Goal: Find specific page/section: Find specific page/section

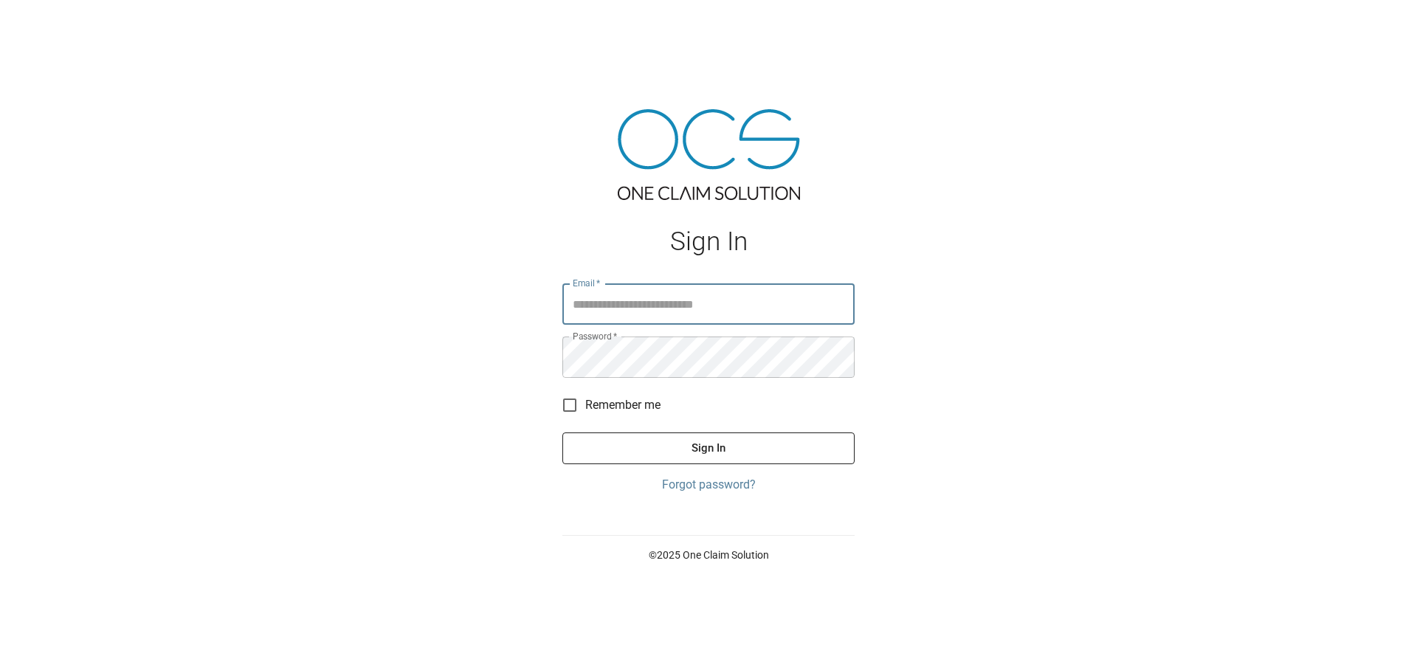
type input "**********"
click at [659, 451] on button "Sign In" at bounding box center [708, 447] width 292 height 31
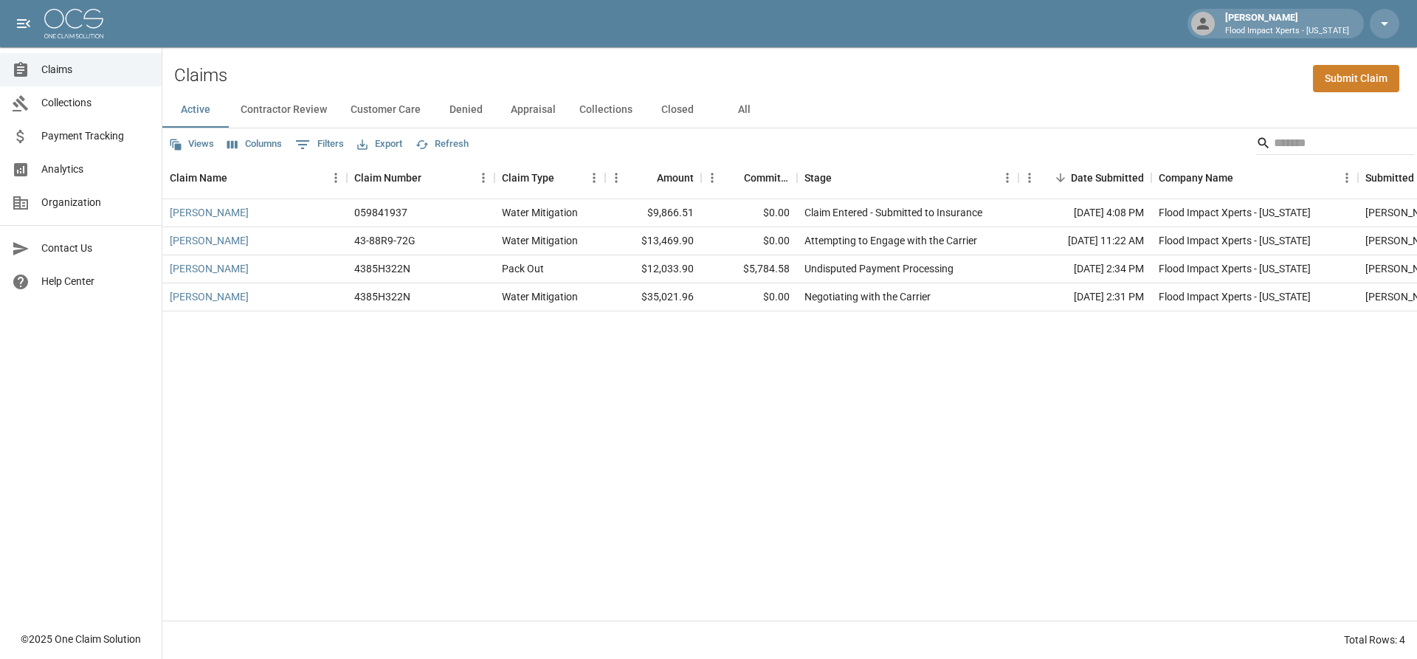
click at [753, 116] on button "All" at bounding box center [743, 109] width 66 height 35
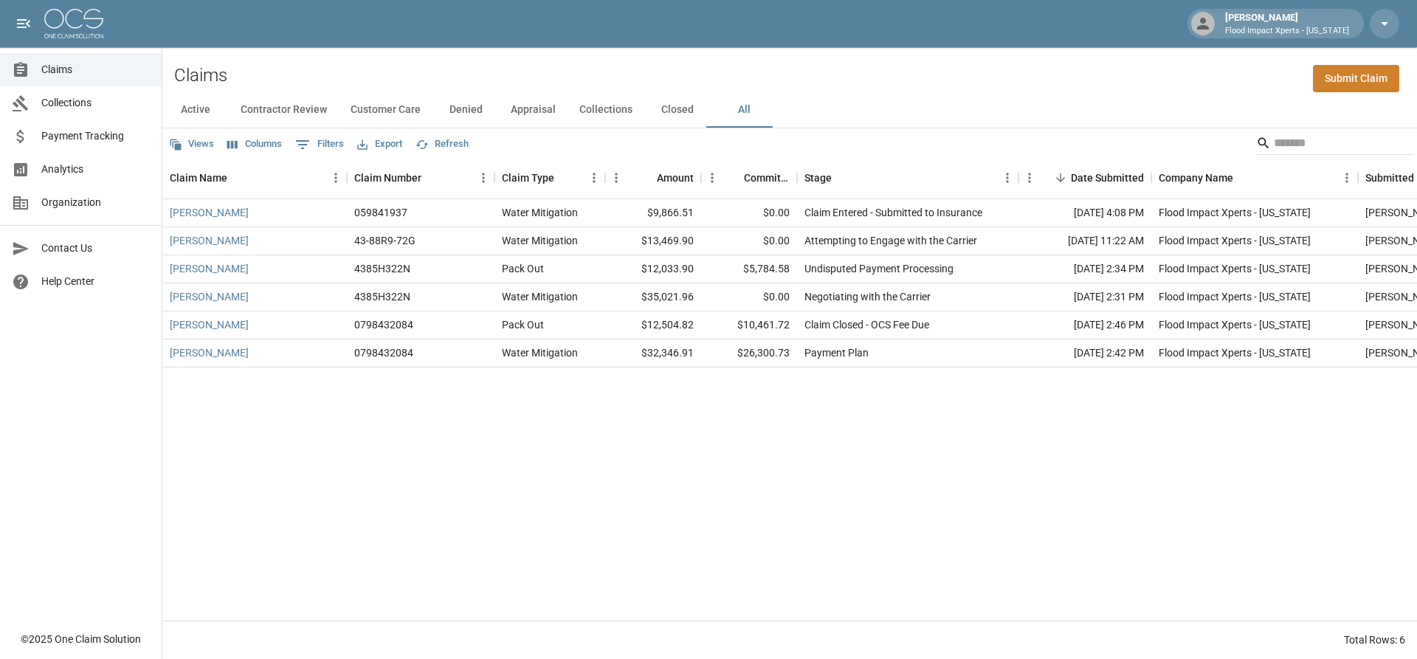
click at [674, 112] on button "Closed" at bounding box center [677, 109] width 66 height 35
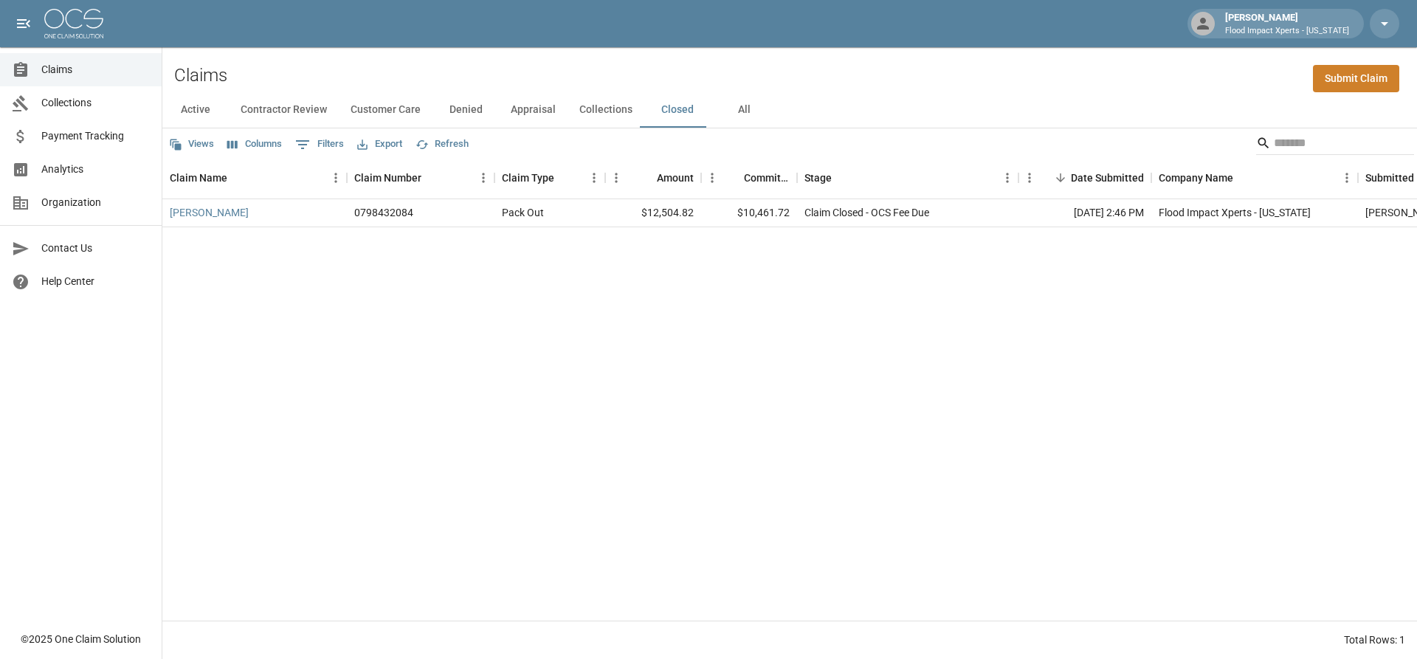
click at [595, 117] on button "Collections" at bounding box center [605, 109] width 77 height 35
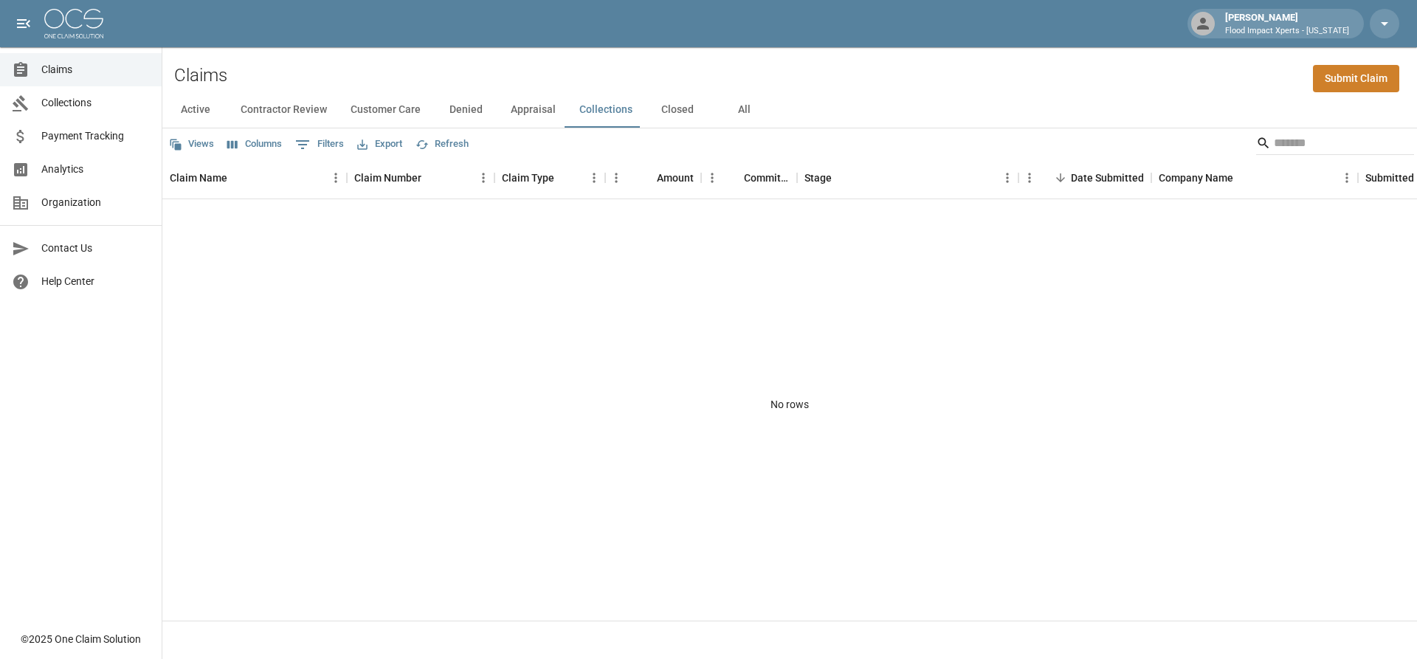
click at [527, 119] on button "Appraisal" at bounding box center [533, 109] width 69 height 35
click at [467, 114] on button "Denied" at bounding box center [465, 109] width 66 height 35
click at [386, 100] on button "Customer Care" at bounding box center [386, 109] width 94 height 35
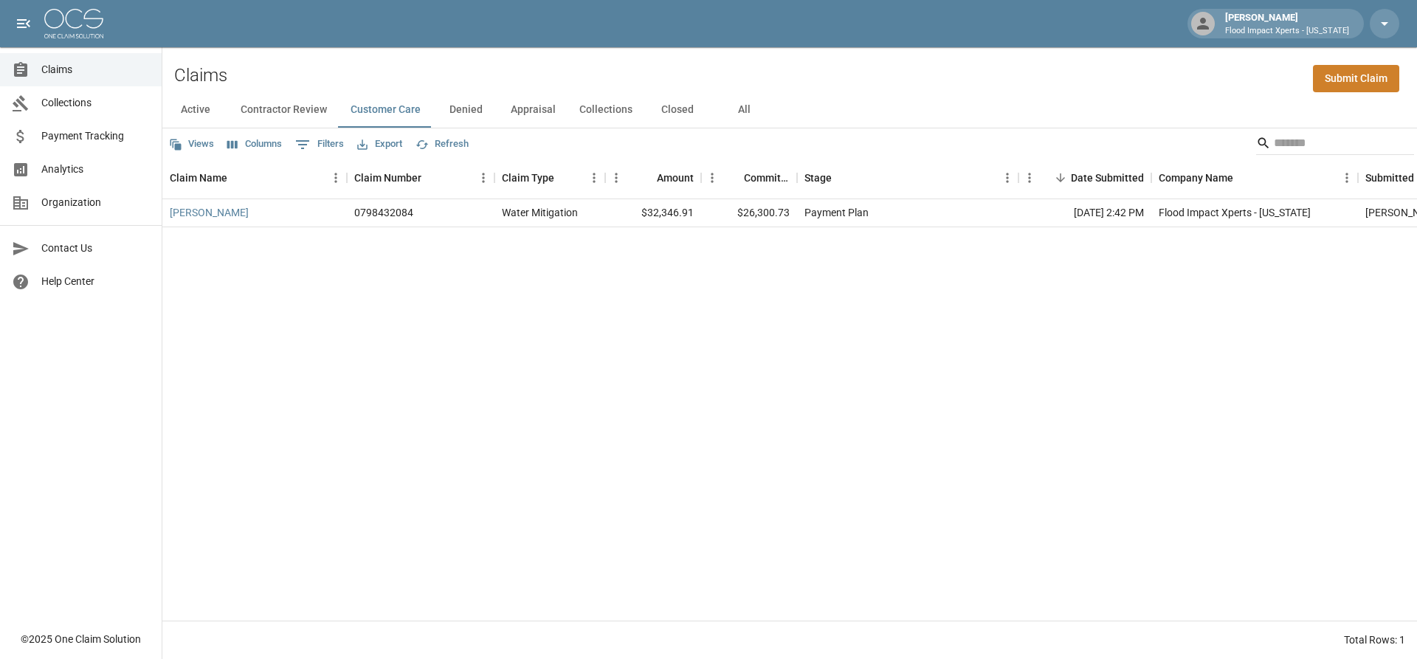
click at [302, 108] on button "Contractor Review" at bounding box center [284, 109] width 110 height 35
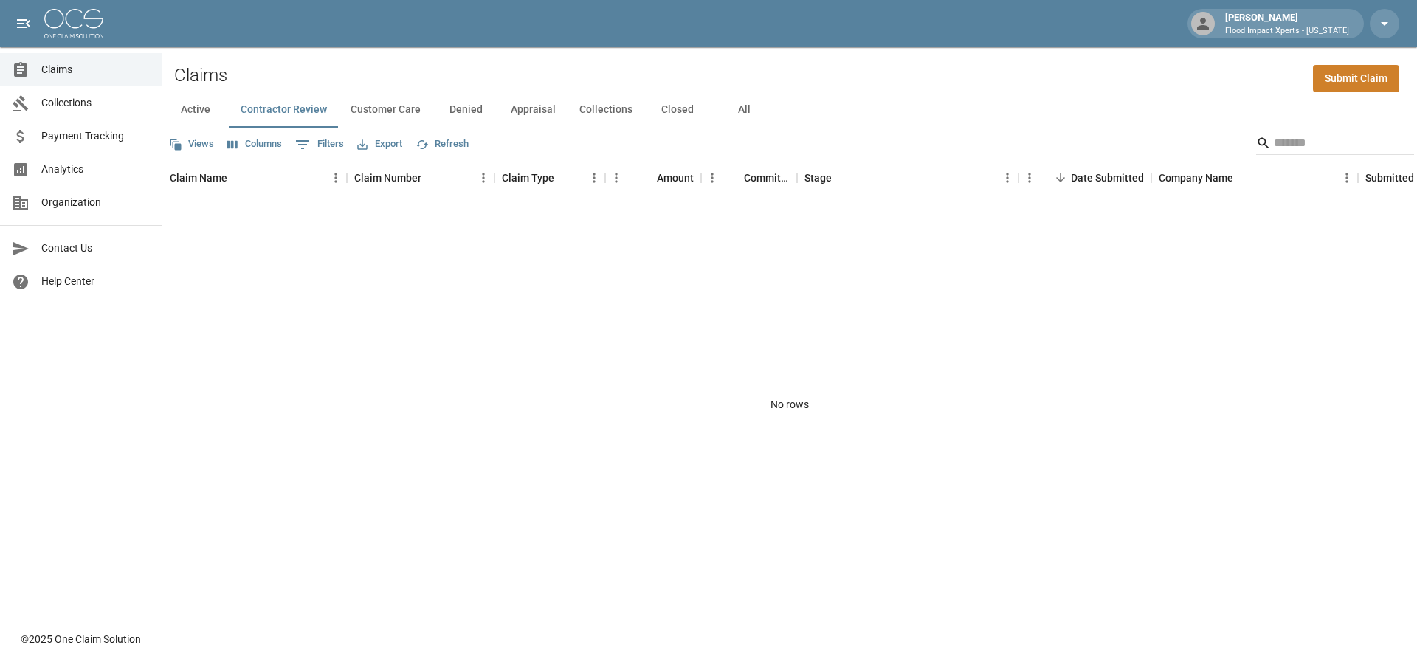
click at [192, 115] on button "Active" at bounding box center [195, 109] width 66 height 35
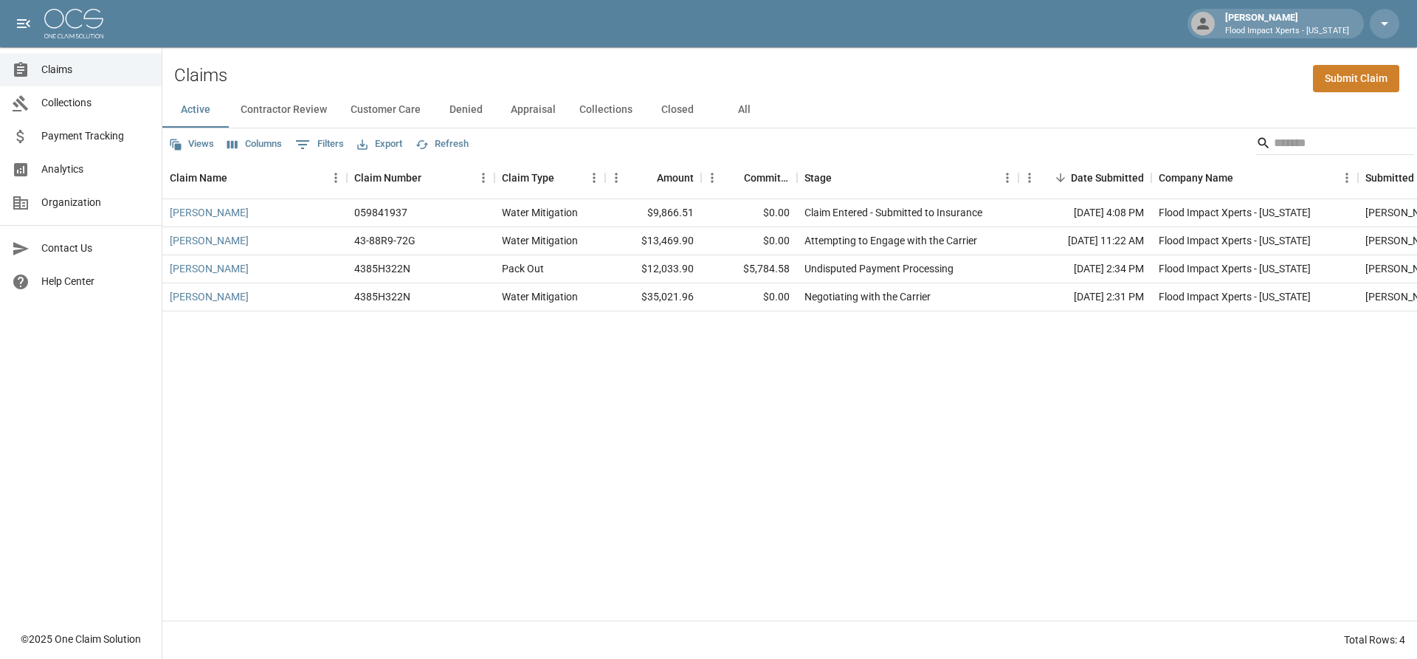
click at [115, 171] on span "Analytics" at bounding box center [95, 169] width 108 height 15
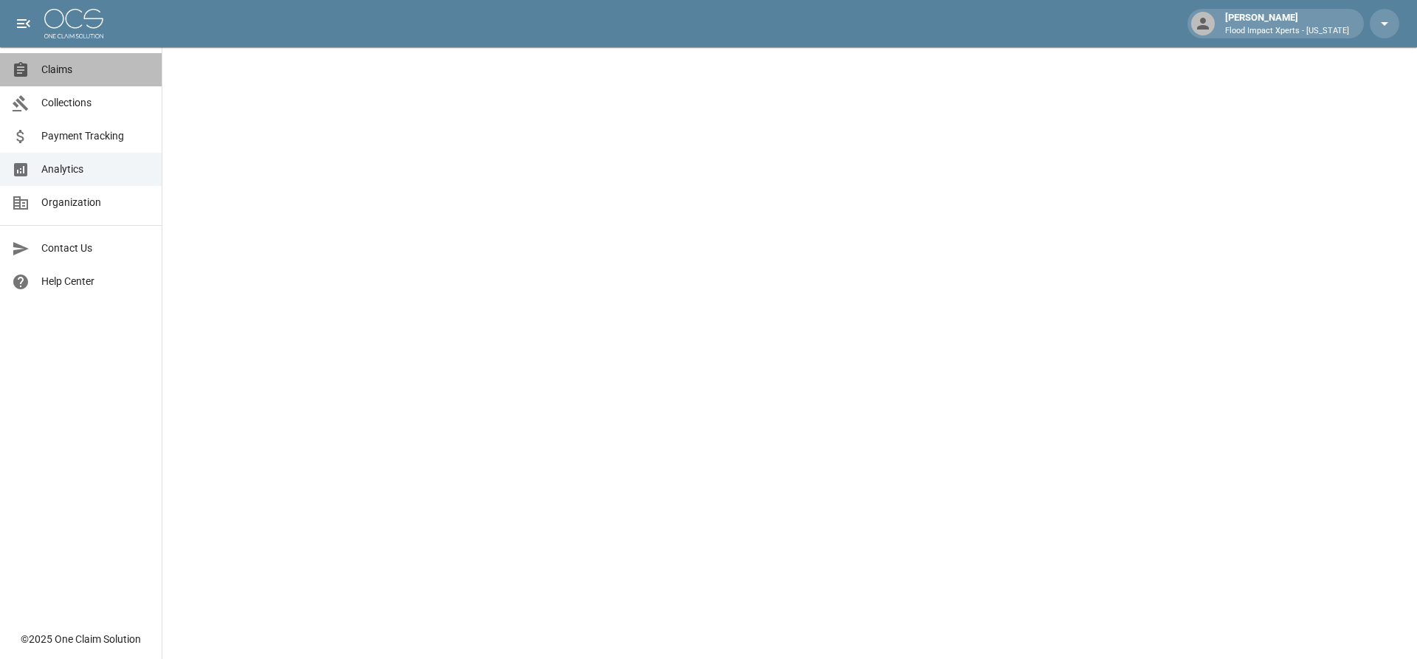
click at [59, 74] on span "Claims" at bounding box center [95, 69] width 108 height 15
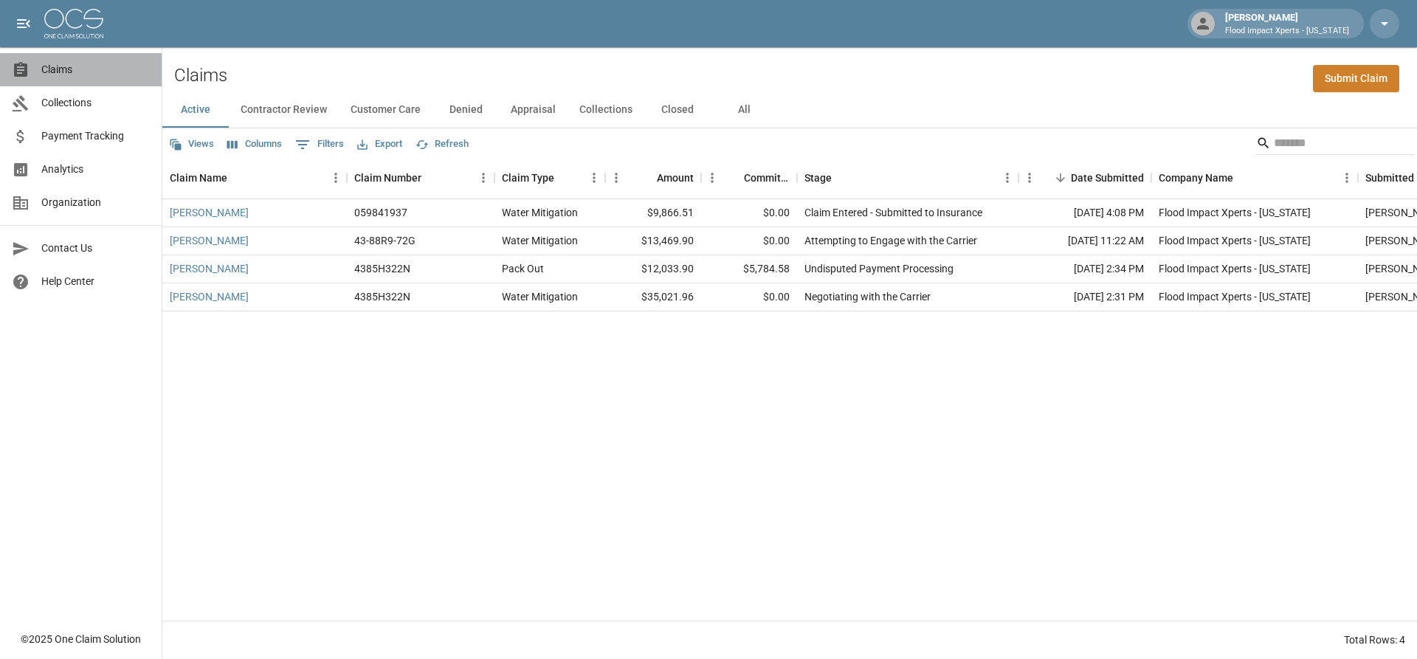
click at [100, 80] on link "Claims" at bounding box center [81, 69] width 162 height 33
click at [62, 69] on span "Claims" at bounding box center [95, 69] width 108 height 15
